Goal: Information Seeking & Learning: Learn about a topic

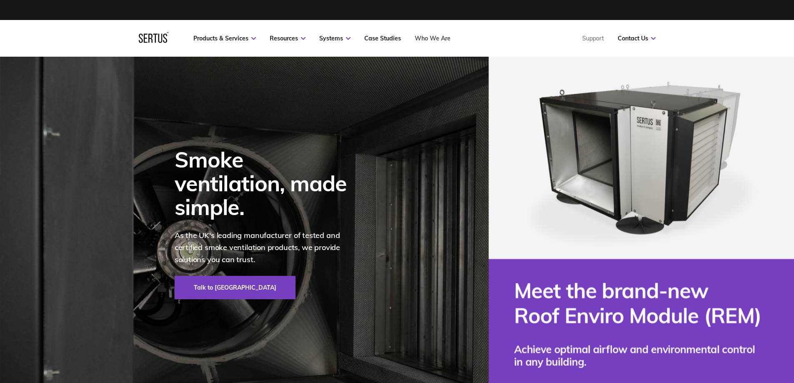
click at [418, 46] on nav "Products & Services Resources Systems Case Studies Who We Are Support Contact U…" at bounding box center [397, 38] width 517 height 37
click at [429, 39] on link "Who We Are" at bounding box center [433, 39] width 36 height 8
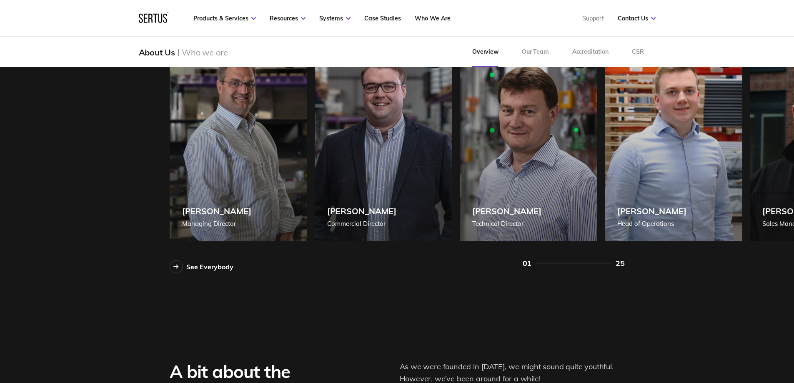
scroll to position [709, 0]
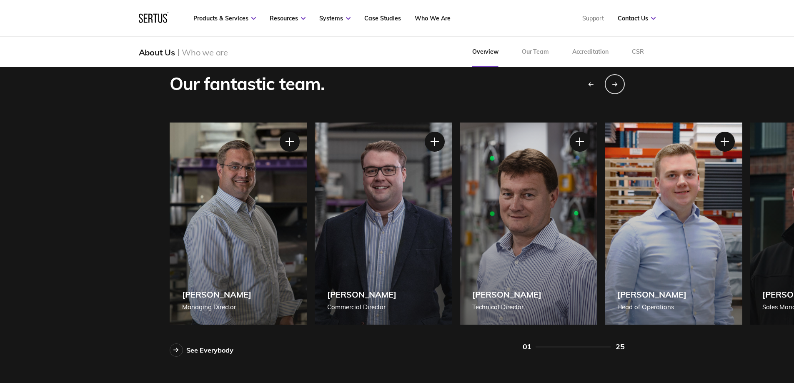
click at [620, 347] on div "25" at bounding box center [620, 347] width 9 height 10
click at [611, 83] on div "Next slide" at bounding box center [614, 83] width 21 height 21
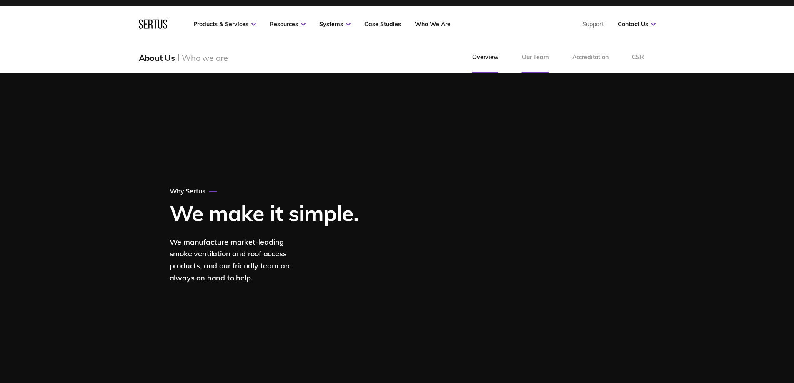
scroll to position [0, 0]
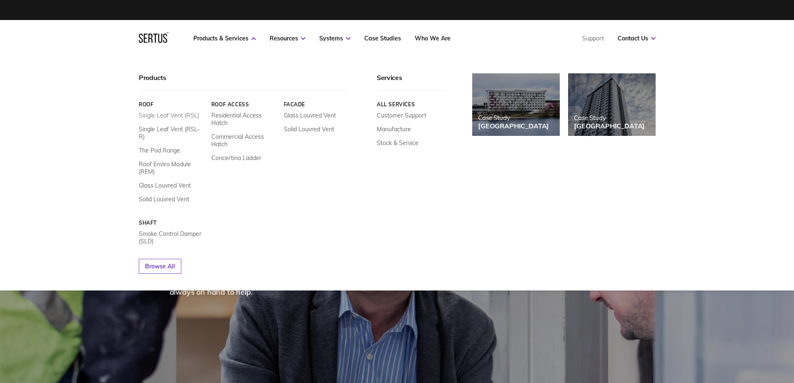
click at [171, 113] on link "Single Leaf Vent (RSL)" at bounding box center [169, 116] width 60 height 8
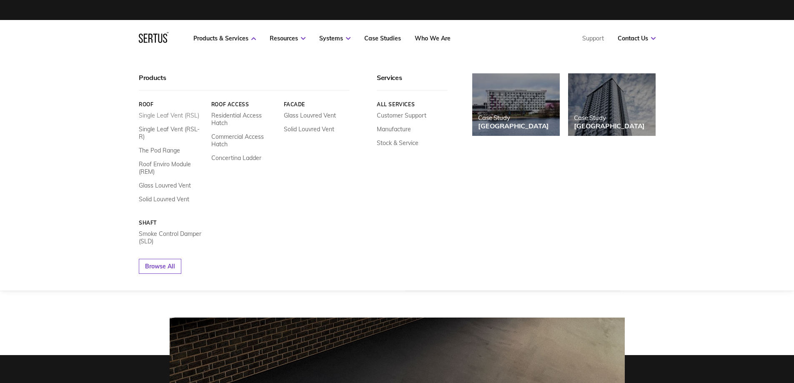
click at [162, 113] on link "Single Leaf Vent (RSL)" at bounding box center [169, 116] width 60 height 8
click at [183, 126] on link "Single Leaf Vent (RSL-R)" at bounding box center [172, 133] width 66 height 15
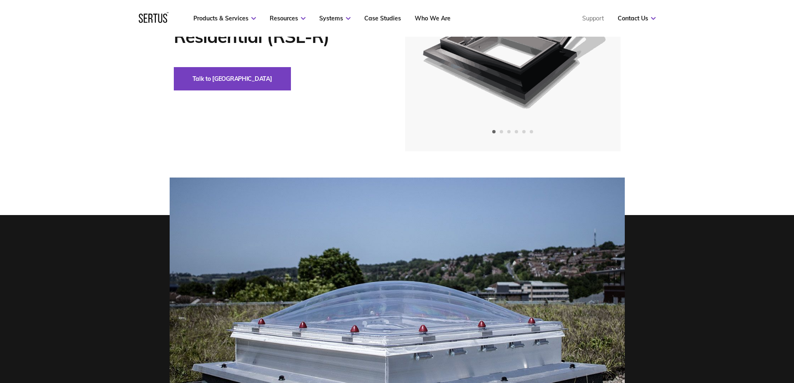
scroll to position [42, 0]
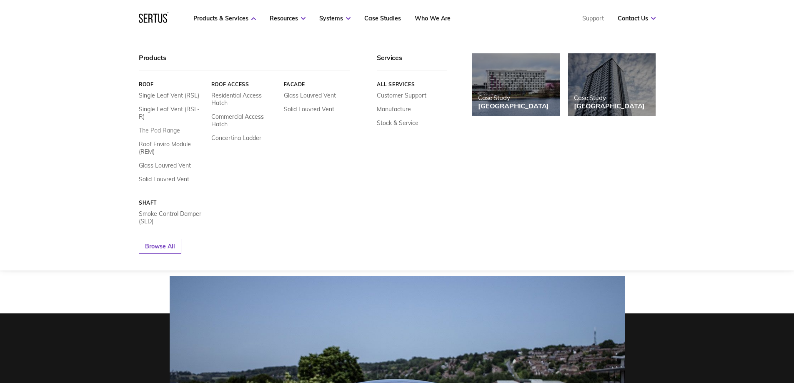
click at [161, 127] on link "The Pod Range" at bounding box center [159, 131] width 41 height 8
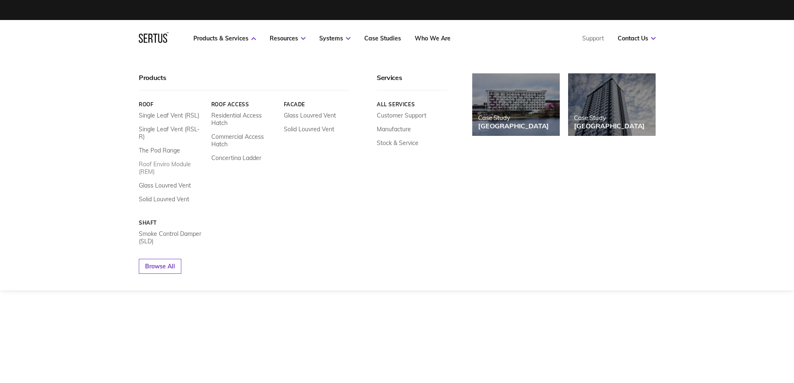
click at [185, 161] on link "Roof Enviro Module (REM)" at bounding box center [172, 168] width 66 height 15
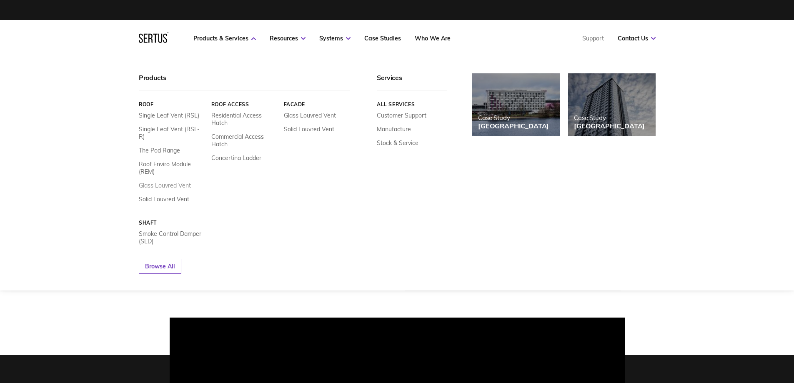
click at [169, 182] on link "Glass Louvred Vent" at bounding box center [165, 186] width 52 height 8
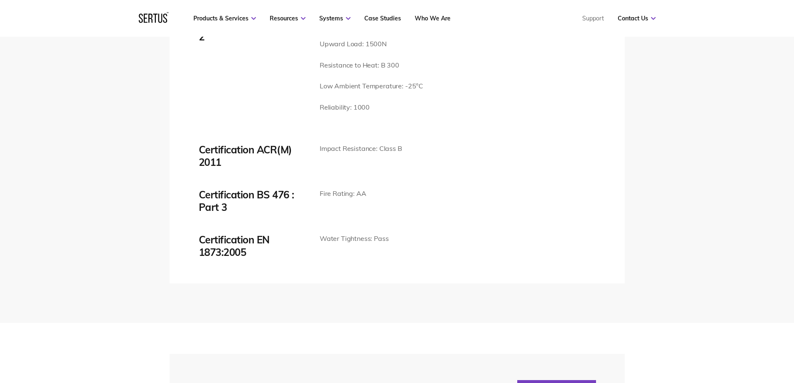
scroll to position [1835, 0]
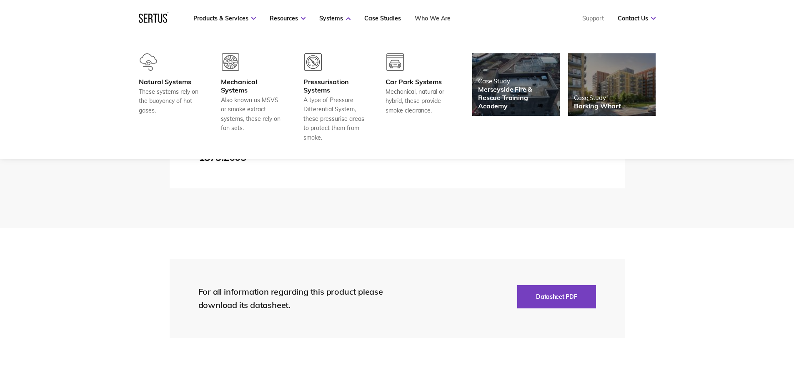
click at [440, 20] on link "Who We Are" at bounding box center [433, 19] width 36 height 8
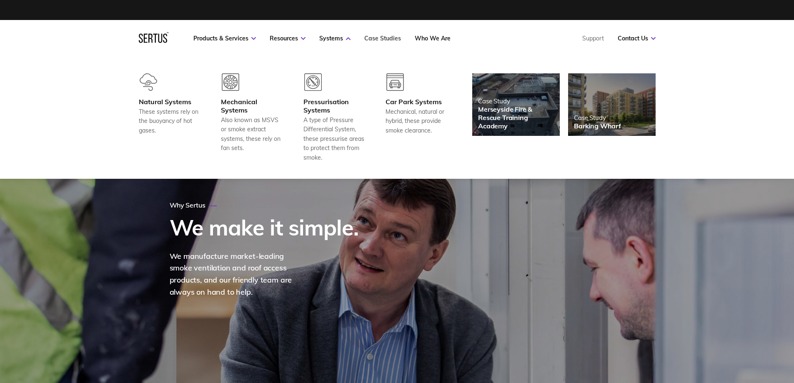
click at [369, 38] on link "Case Studies" at bounding box center [382, 39] width 37 height 8
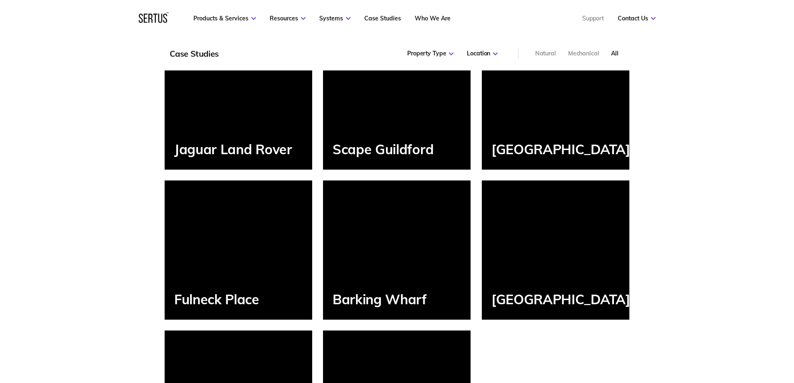
scroll to position [1126, 0]
